Goal: Use online tool/utility

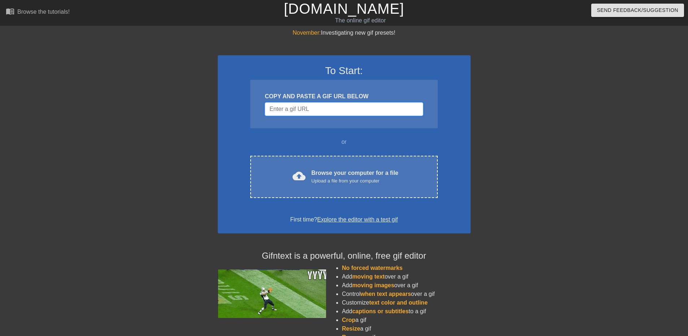
click at [320, 115] on input "Username" at bounding box center [344, 109] width 158 height 14
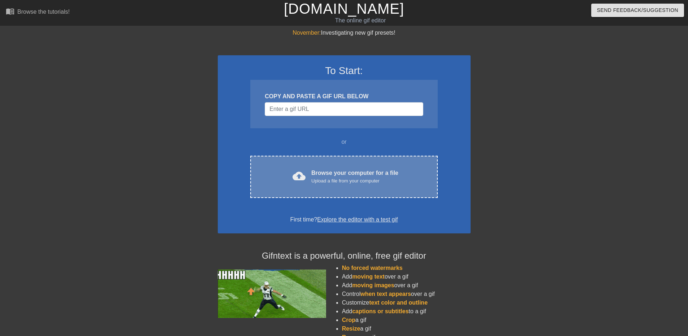
click at [325, 169] on div "Browse your computer for a file Upload a file from your computer" at bounding box center [354, 177] width 87 height 16
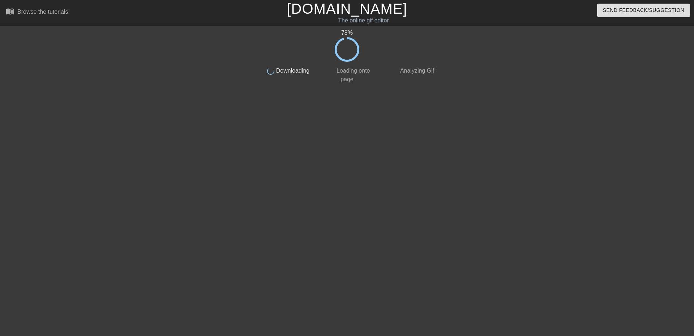
click at [279, 217] on div "78 % done Downloading done Loading onto page done Analyzing Gif" at bounding box center [346, 137] width 181 height 217
click at [492, 165] on div at bounding box center [497, 137] width 108 height 217
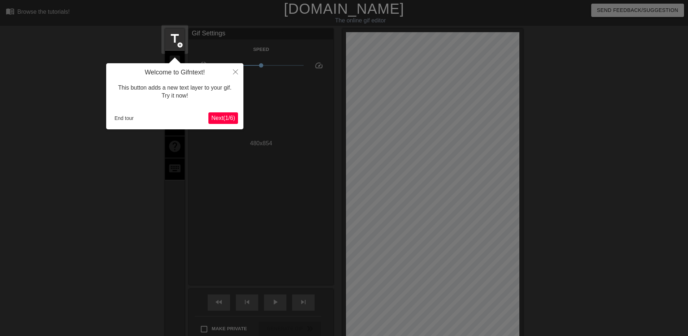
scroll to position [18, 0]
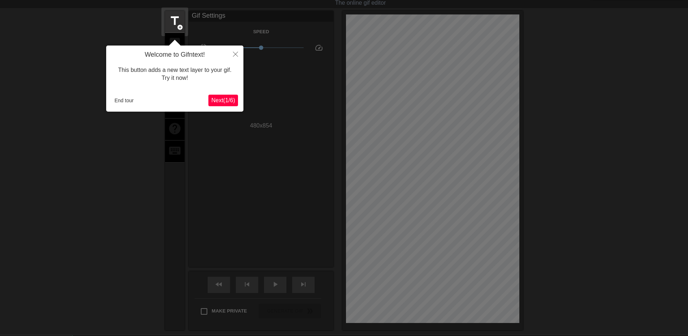
click at [227, 103] on span "Next ( 1 / 6 )" at bounding box center [223, 100] width 24 height 6
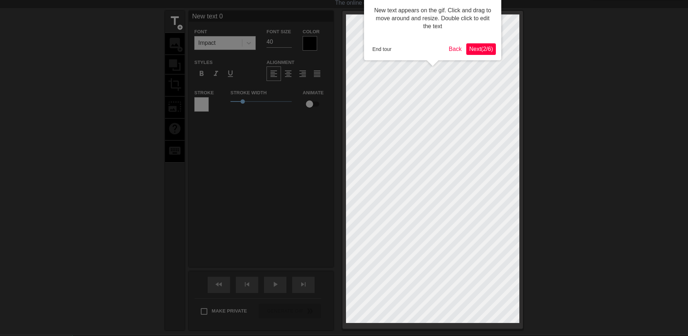
scroll to position [0, 0]
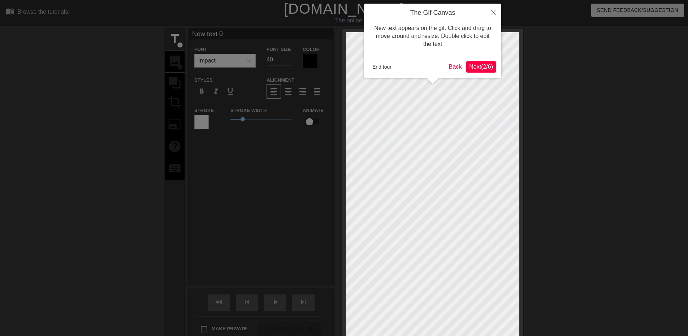
click at [483, 68] on span "Next ( 2 / 6 )" at bounding box center [481, 67] width 24 height 6
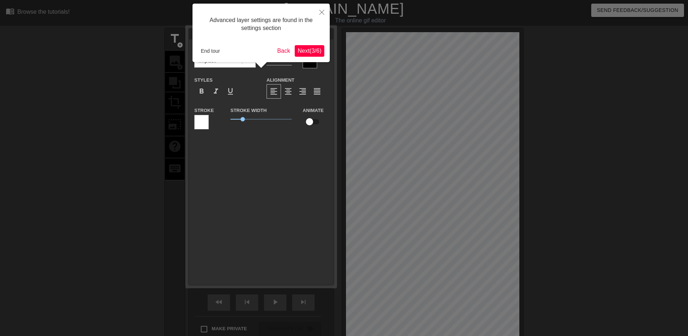
scroll to position [18, 0]
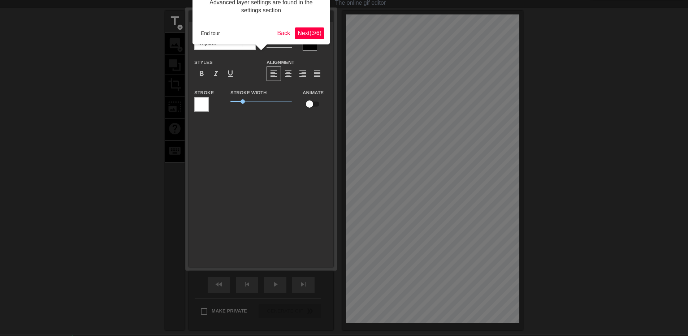
click at [316, 30] on span "Next ( 3 / 6 )" at bounding box center [310, 33] width 24 height 6
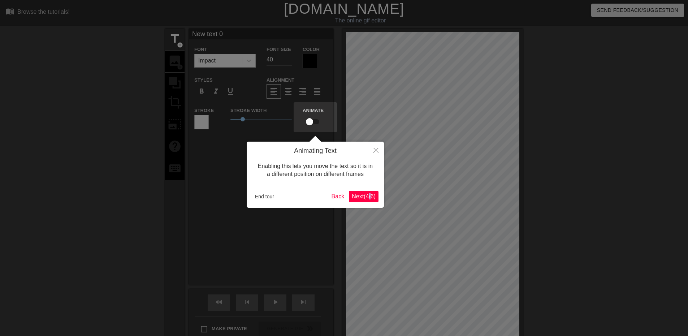
click at [370, 190] on div "Animating Text Enabling this lets you move the text so it is in a different pos…" at bounding box center [315, 175] width 137 height 66
click at [373, 199] on span "Next ( 4 / 6 )" at bounding box center [364, 196] width 24 height 6
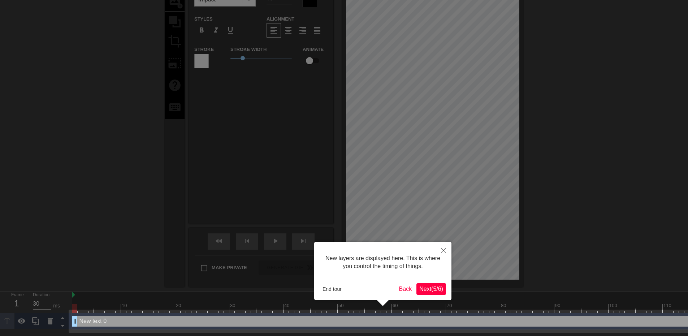
click at [429, 286] on span "Next ( 5 / 6 )" at bounding box center [432, 289] width 24 height 6
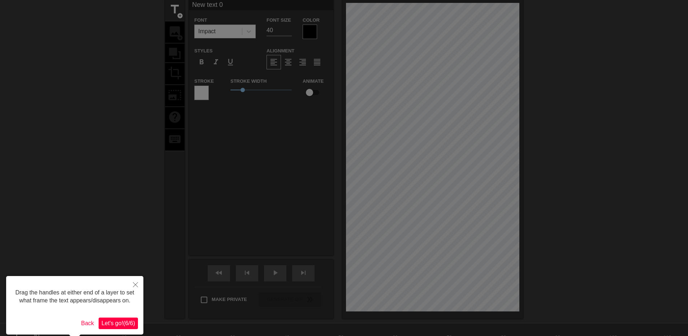
scroll to position [0, 0]
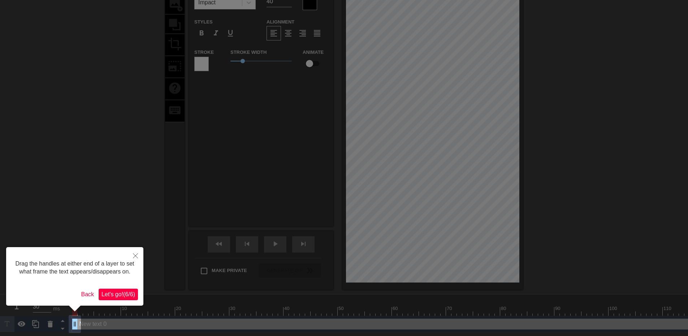
click at [122, 294] on span "Let's go! ( 6 / 6 )" at bounding box center [119, 294] width 34 height 6
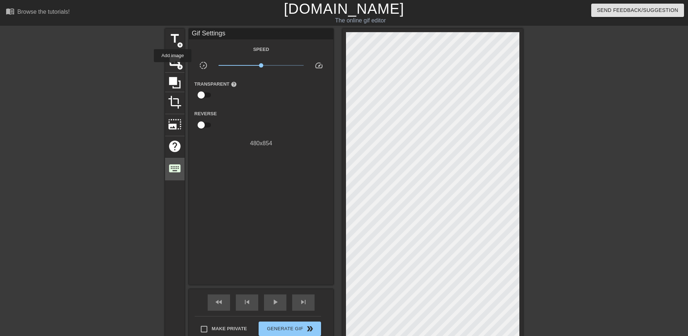
scroll to position [89, 0]
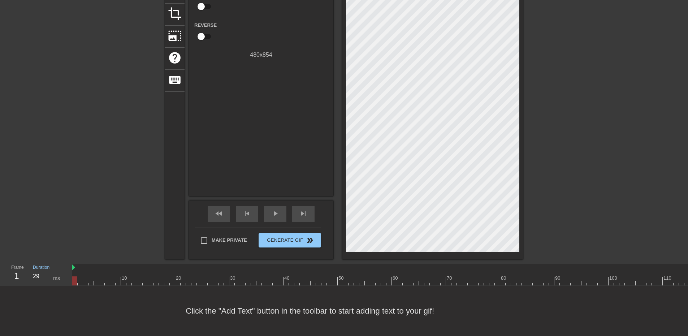
click at [49, 277] on input "29" at bounding box center [42, 277] width 18 height 12
click at [49, 277] on input "28" at bounding box center [42, 277] width 18 height 12
click at [49, 274] on input "29" at bounding box center [42, 277] width 18 height 12
click at [49, 274] on input "30" at bounding box center [42, 277] width 18 height 12
click at [49, 273] on input "31" at bounding box center [42, 277] width 18 height 12
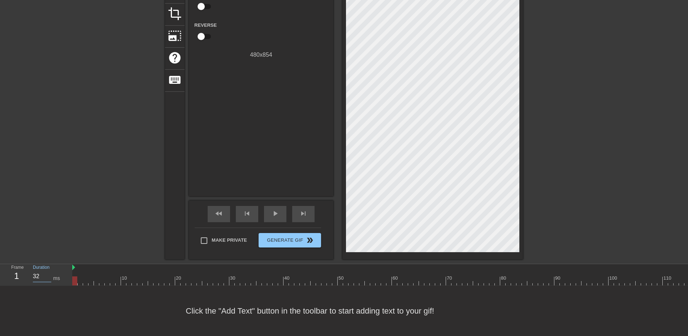
click at [49, 273] on input "32" at bounding box center [42, 277] width 18 height 12
click at [49, 273] on input "33" at bounding box center [42, 277] width 18 height 12
click at [49, 273] on input "34" at bounding box center [42, 277] width 18 height 12
click at [49, 273] on input "35" at bounding box center [42, 277] width 18 height 12
click at [49, 273] on input "36" at bounding box center [42, 277] width 18 height 12
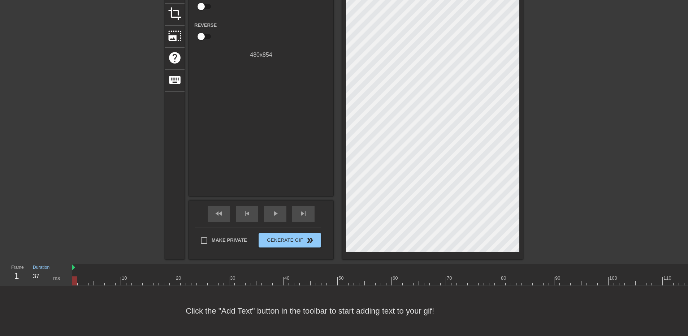
click at [49, 273] on input "37" at bounding box center [42, 277] width 18 height 12
click at [49, 273] on input "38" at bounding box center [42, 277] width 18 height 12
click at [49, 273] on input "39" at bounding box center [42, 277] width 18 height 12
click at [49, 273] on input "40" at bounding box center [42, 277] width 18 height 12
click at [49, 273] on input "41" at bounding box center [42, 277] width 18 height 12
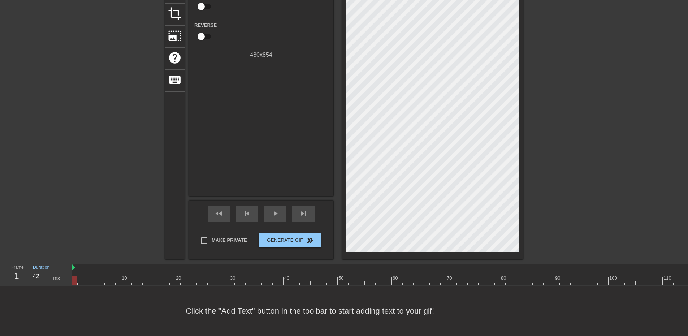
click at [49, 273] on input "42" at bounding box center [42, 277] width 18 height 12
click at [49, 273] on input "43" at bounding box center [42, 277] width 18 height 12
click at [49, 273] on input "44" at bounding box center [42, 277] width 18 height 12
click at [49, 273] on input "45" at bounding box center [42, 277] width 18 height 12
click at [49, 273] on input "46" at bounding box center [42, 277] width 18 height 12
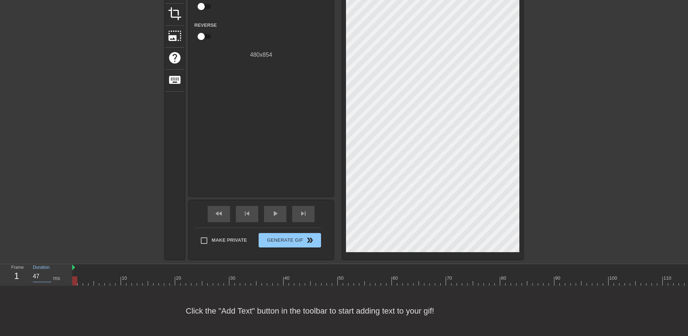
click at [49, 273] on input "47" at bounding box center [42, 277] width 18 height 12
click at [49, 273] on input "48" at bounding box center [42, 277] width 18 height 12
click at [49, 273] on input "49" at bounding box center [42, 277] width 18 height 12
type input "50"
click at [49, 273] on input "50" at bounding box center [42, 277] width 18 height 12
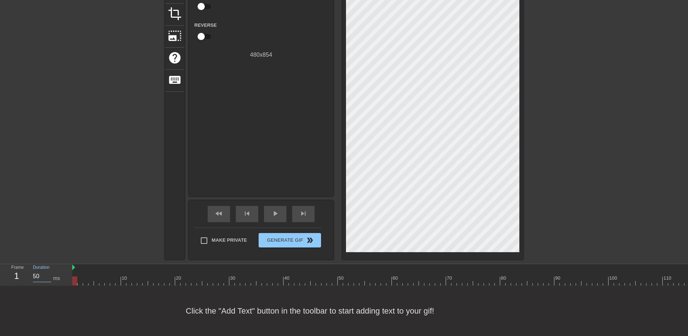
scroll to position [0, 0]
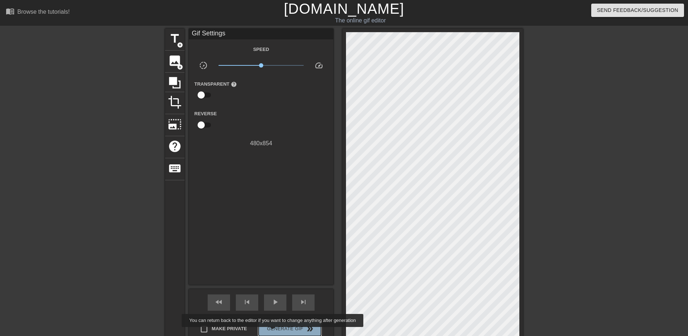
click at [274, 332] on span "Generate Gif double_arrow" at bounding box center [290, 328] width 57 height 9
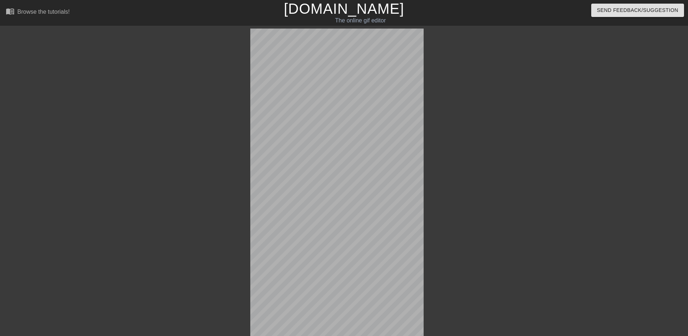
scroll to position [32, 0]
